Goal: Task Accomplishment & Management: Manage account settings

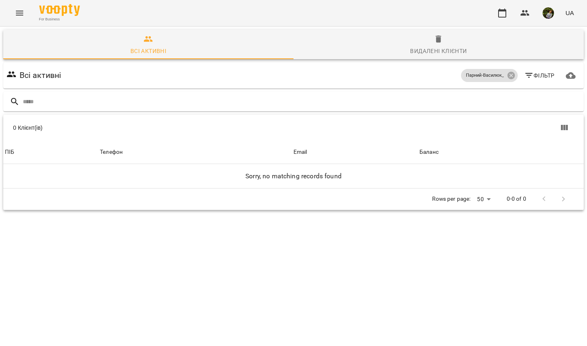
click at [14, 14] on button "Menu" at bounding box center [20, 13] width 20 height 20
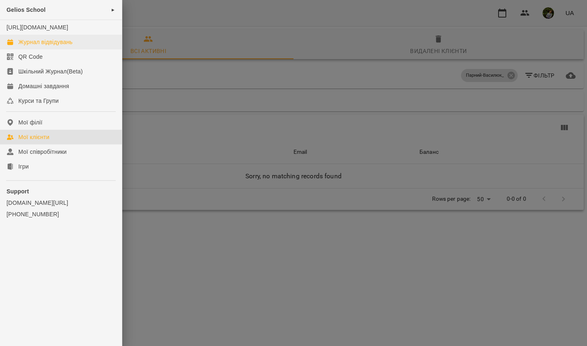
click at [42, 46] on div "Журнал відвідувань" at bounding box center [45, 42] width 54 height 8
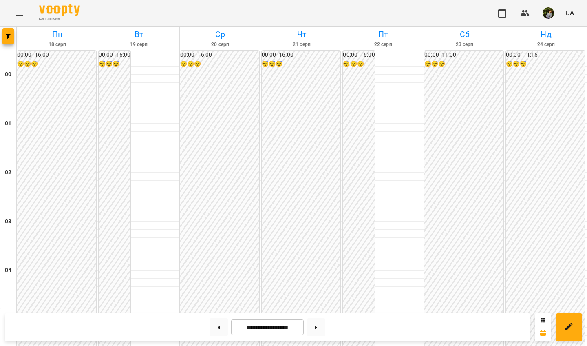
scroll to position [764, 0]
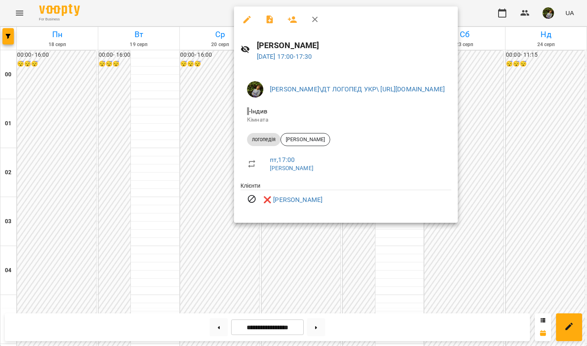
click at [144, 183] on div at bounding box center [293, 173] width 587 height 346
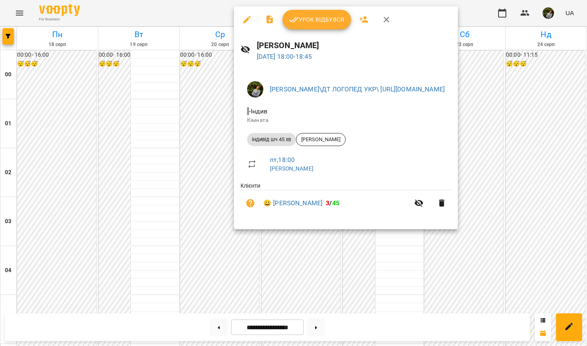
click at [131, 168] on div at bounding box center [293, 173] width 587 height 346
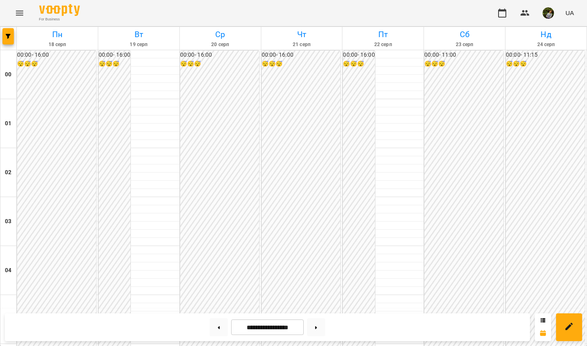
scroll to position [717, 0]
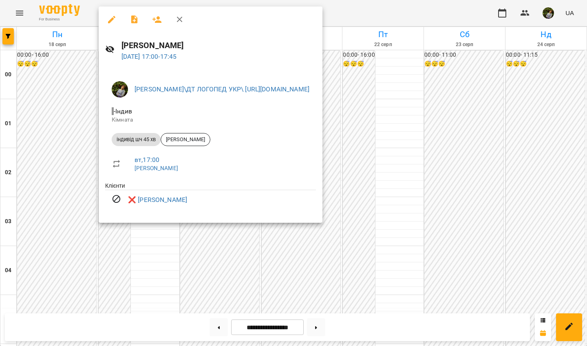
click at [142, 215] on div at bounding box center [293, 173] width 587 height 346
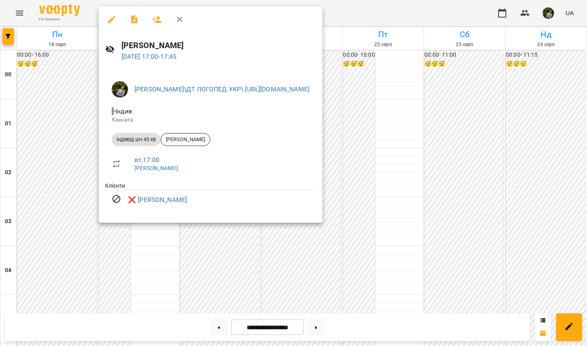
click at [150, 215] on div at bounding box center [293, 173] width 587 height 346
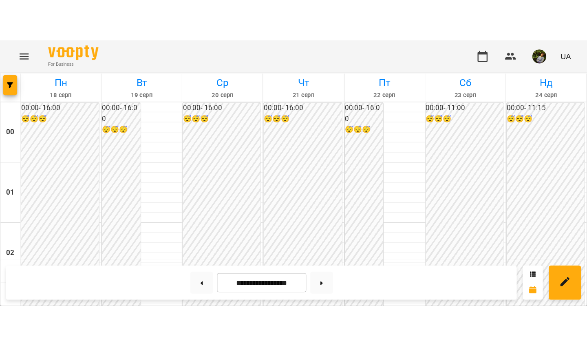
scroll to position [804, 0]
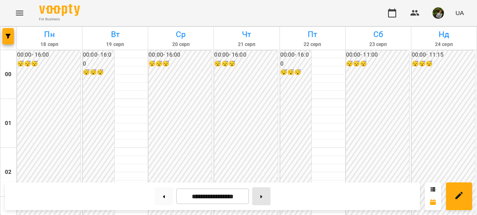
click at [267, 195] on button at bounding box center [261, 197] width 18 height 18
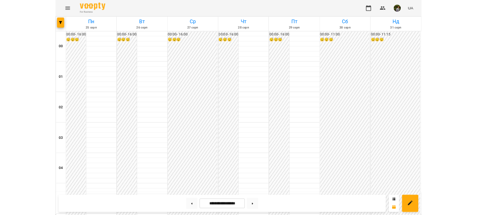
scroll to position [420, 0]
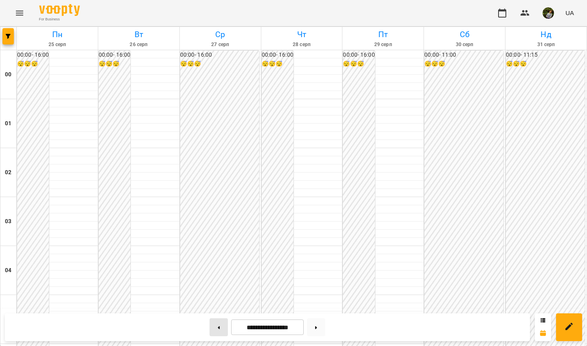
click at [215, 215] on button at bounding box center [219, 327] width 18 height 18
type input "**********"
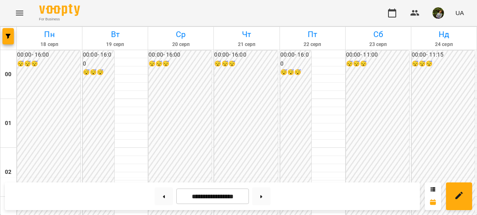
scroll to position [763, 0]
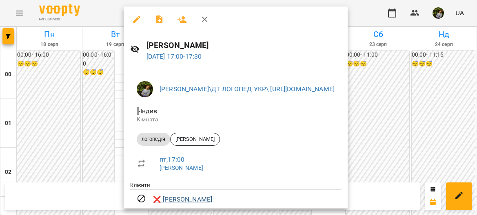
click at [182, 197] on link "❌ [PERSON_NAME]" at bounding box center [182, 200] width 59 height 10
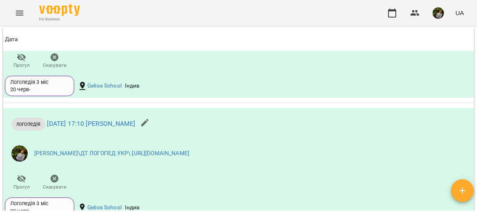
scroll to position [665, 0]
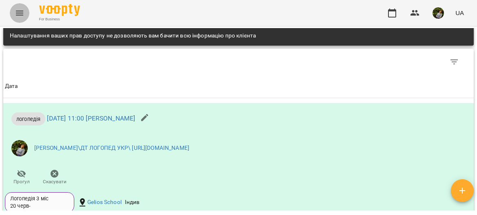
click at [16, 16] on icon "Menu" at bounding box center [20, 13] width 10 height 10
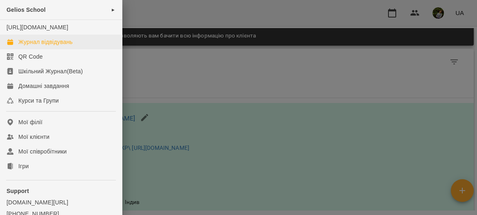
click at [33, 46] on div "Журнал відвідувань" at bounding box center [45, 42] width 54 height 8
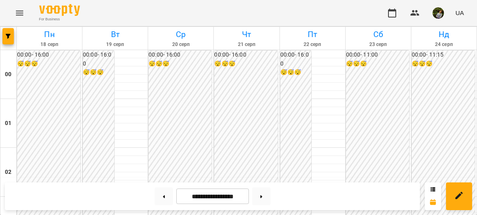
scroll to position [767, 0]
